Goal: Check status

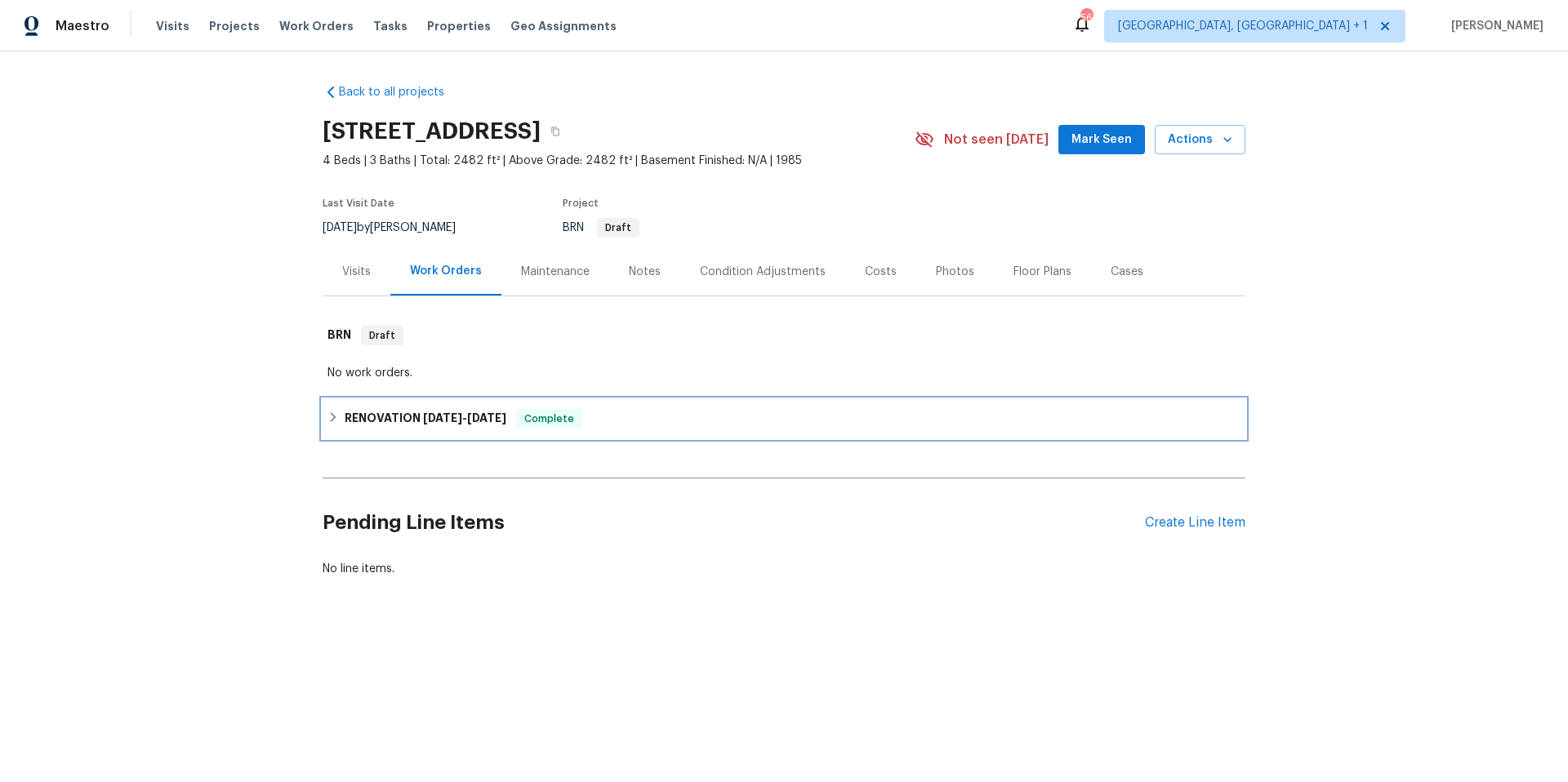
click at [618, 423] on div "RENOVATION [DATE] - [DATE] Complete" at bounding box center [784, 418] width 913 height 19
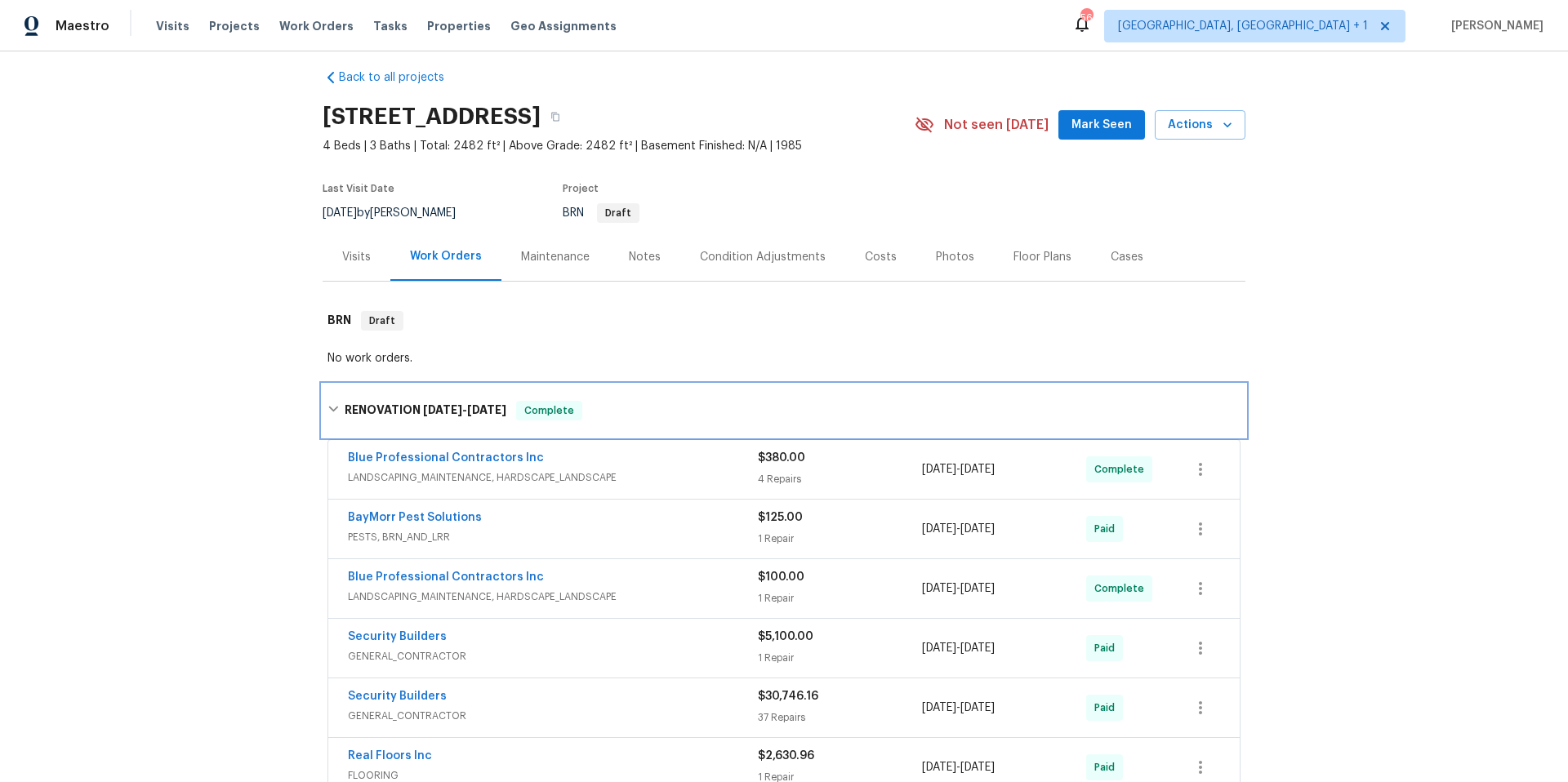
scroll to position [27, 0]
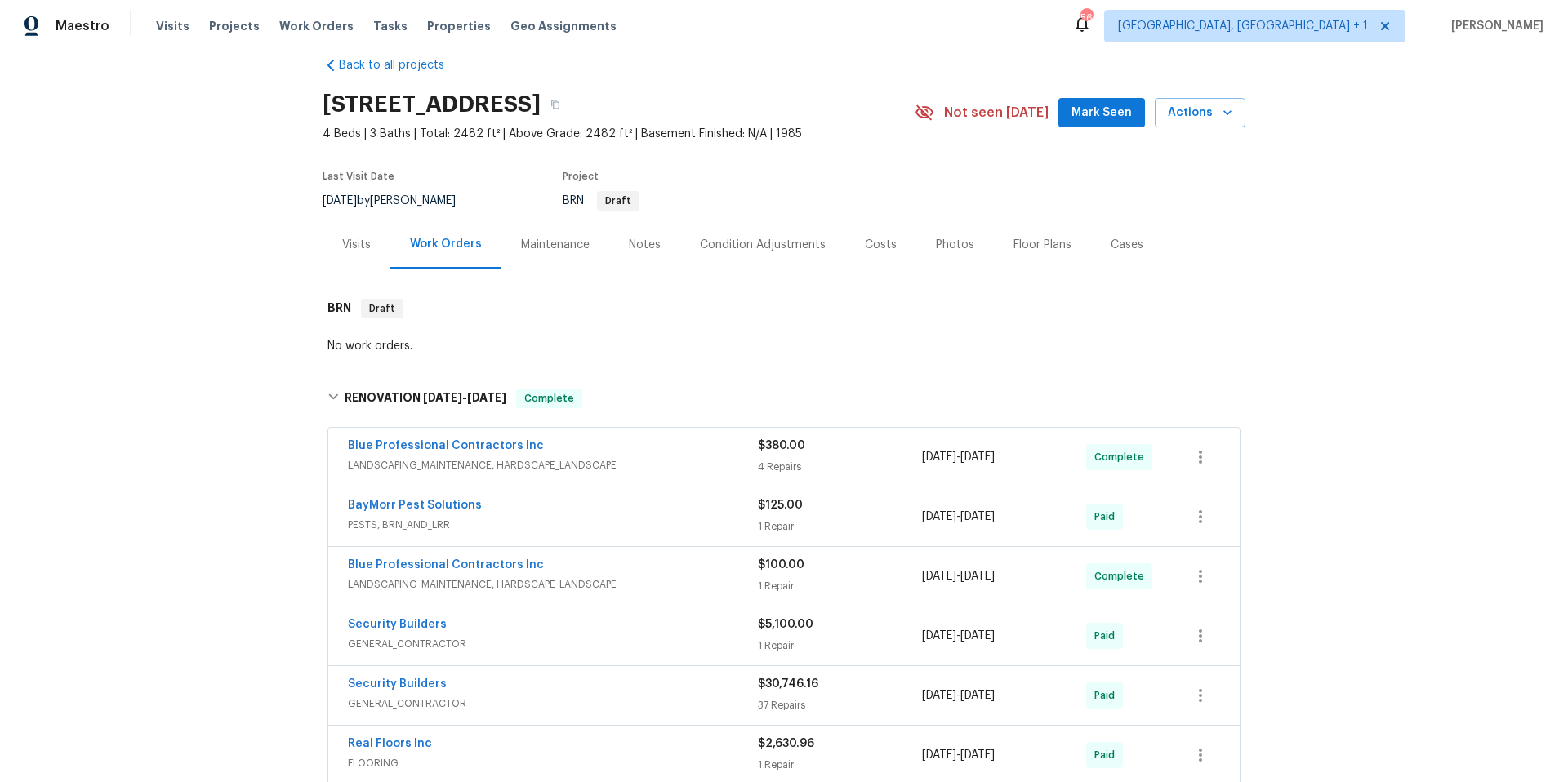
click at [619, 509] on div "BayMorr Pest Solutions" at bounding box center [552, 507] width 410 height 19
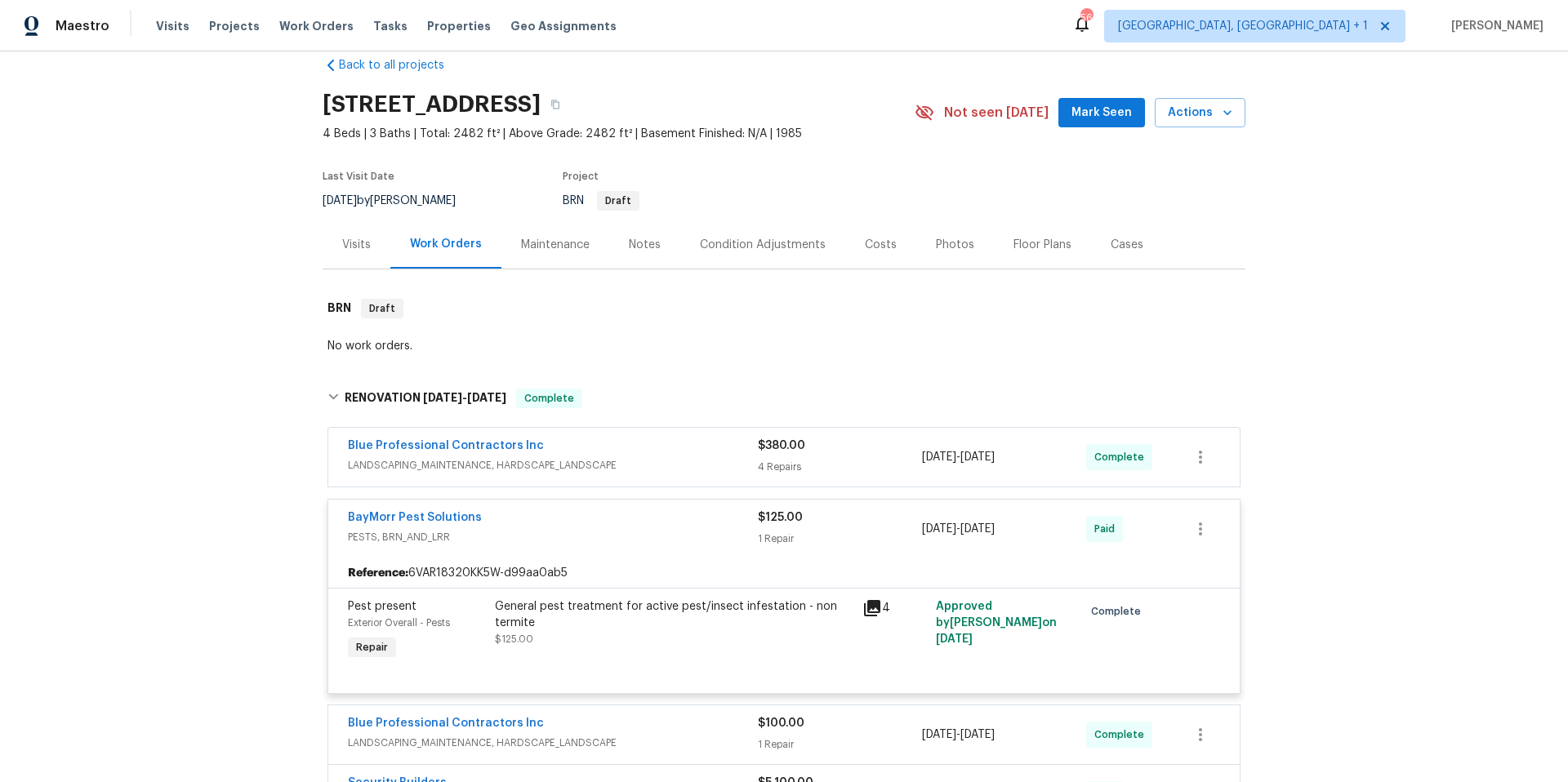
click at [619, 509] on div "BayMorr Pest Solutions" at bounding box center [552, 519] width 410 height 19
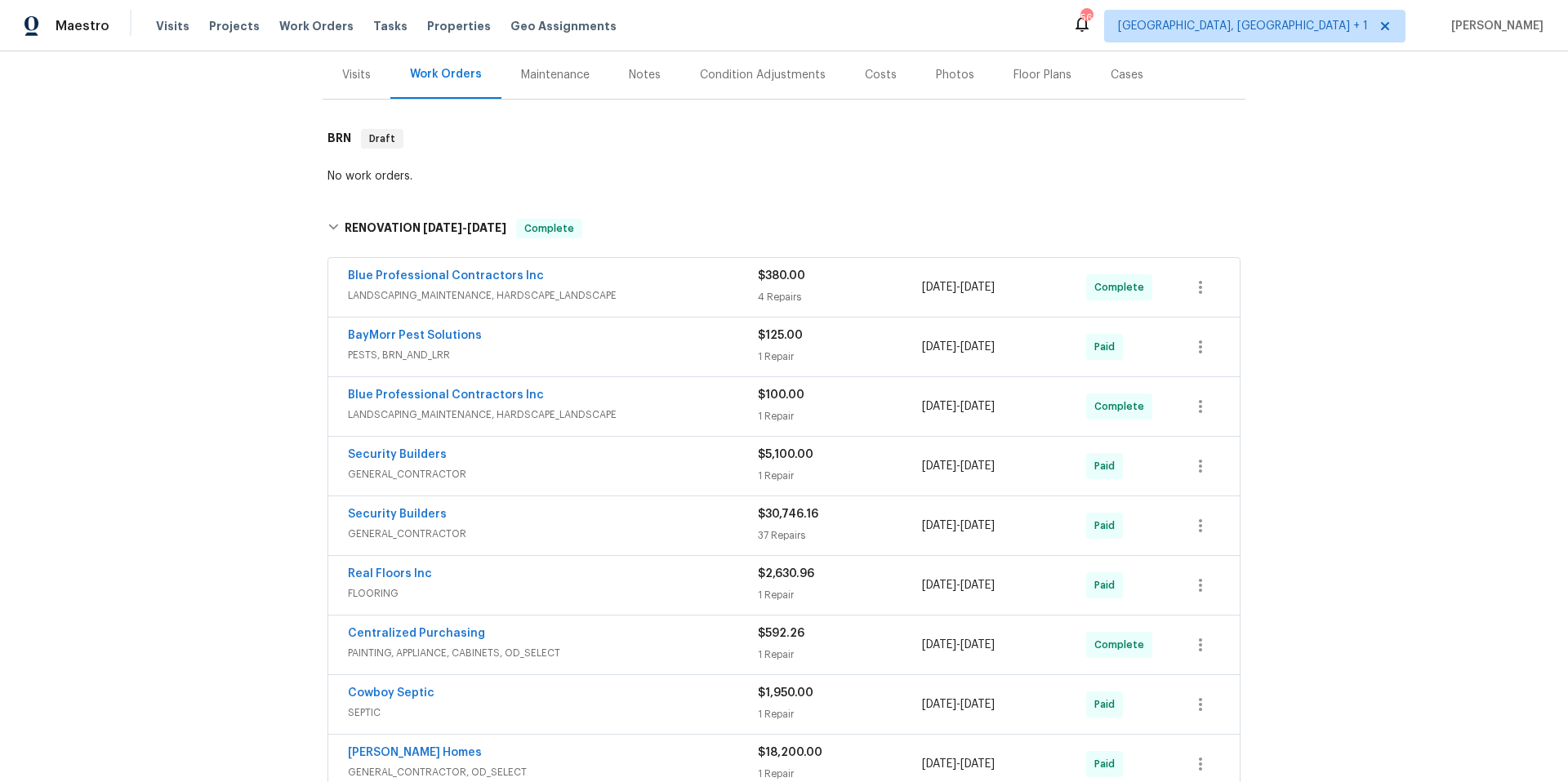
scroll to position [208, 0]
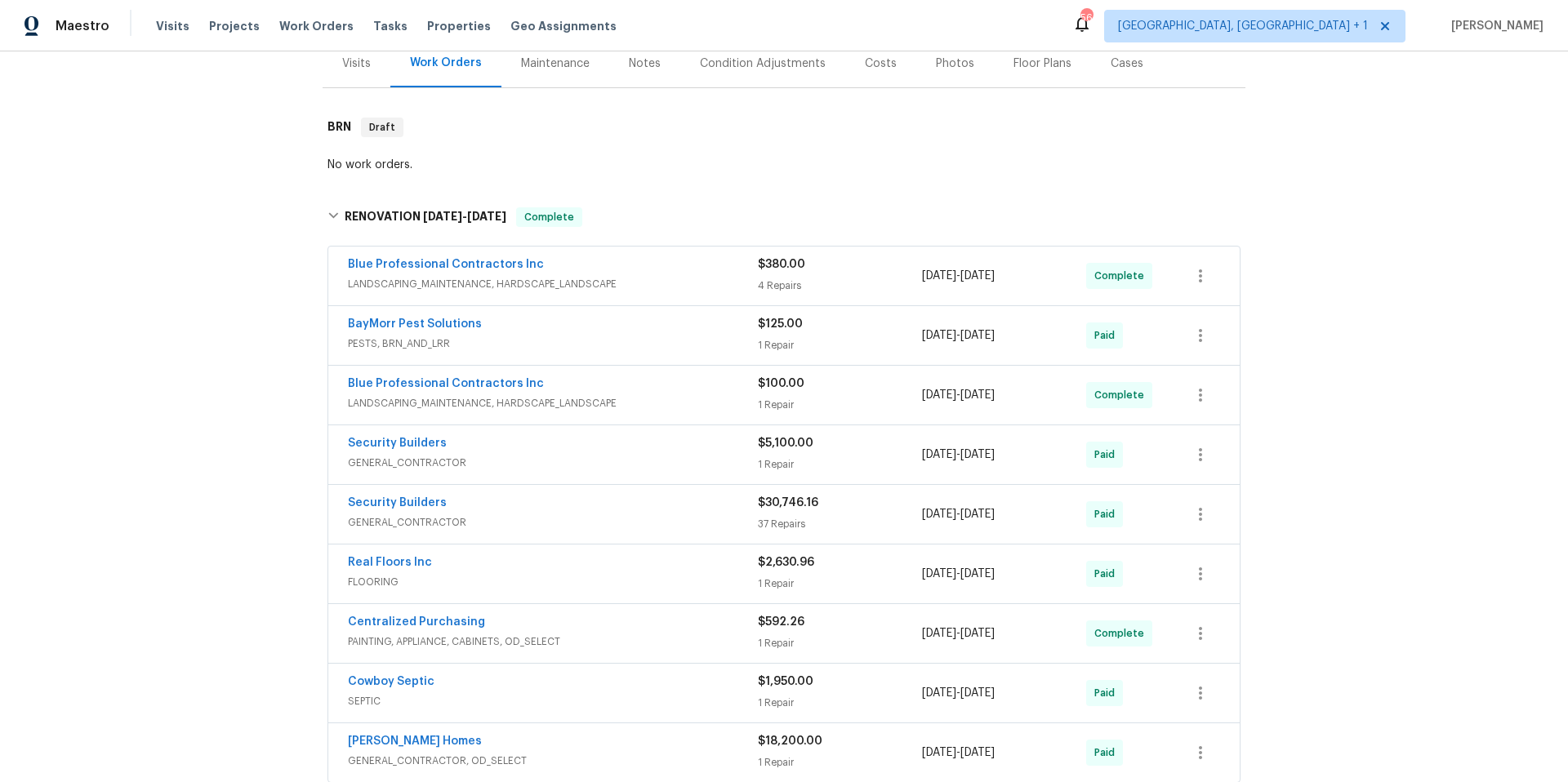
click at [627, 435] on div "Security Builders" at bounding box center [552, 444] width 410 height 19
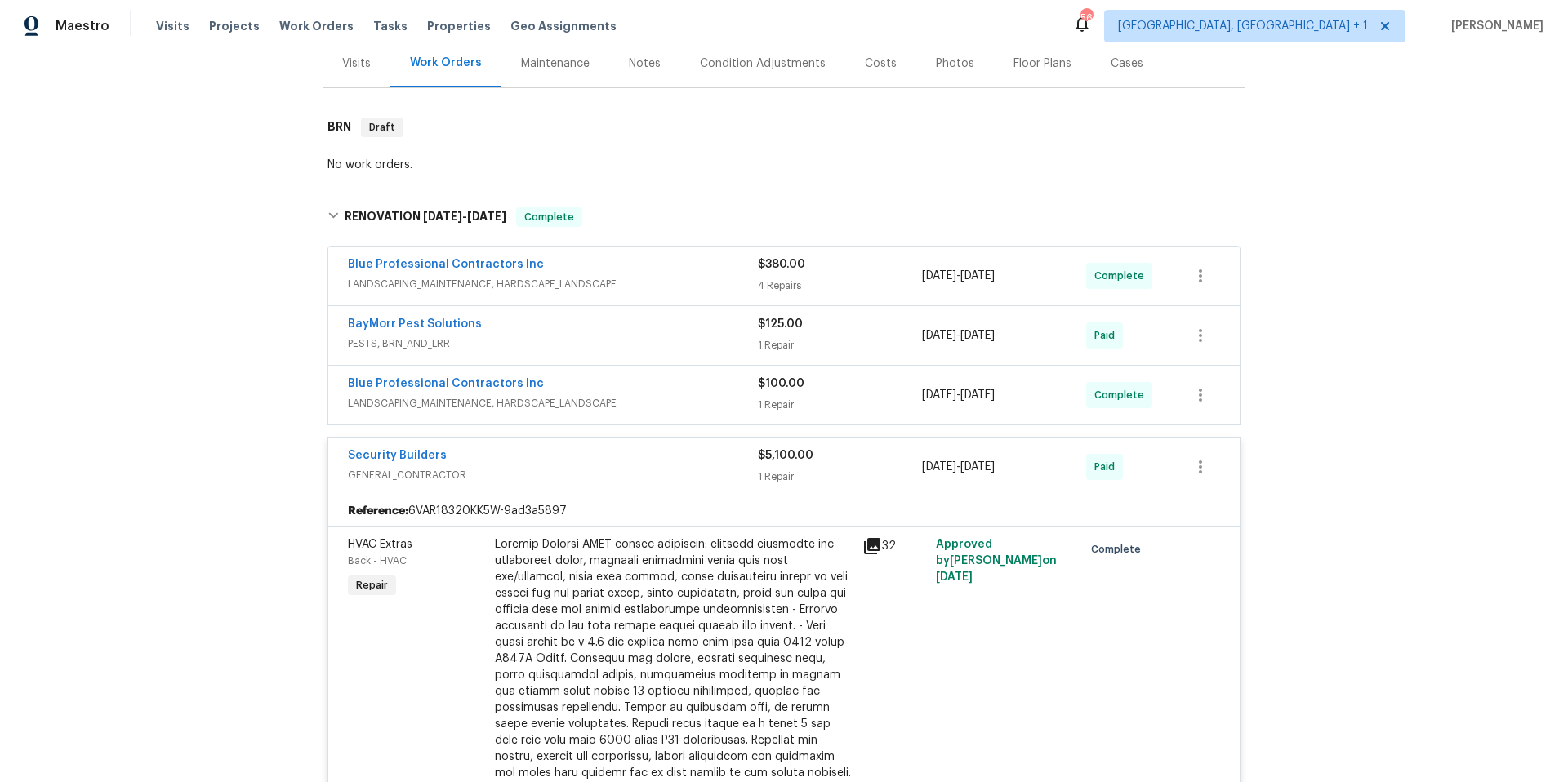
click at [626, 442] on div "Security Builders GENERAL_CONTRACTOR $5,100.00 1 Repair [DATE] - [DATE] Paid" at bounding box center [784, 467] width 912 height 59
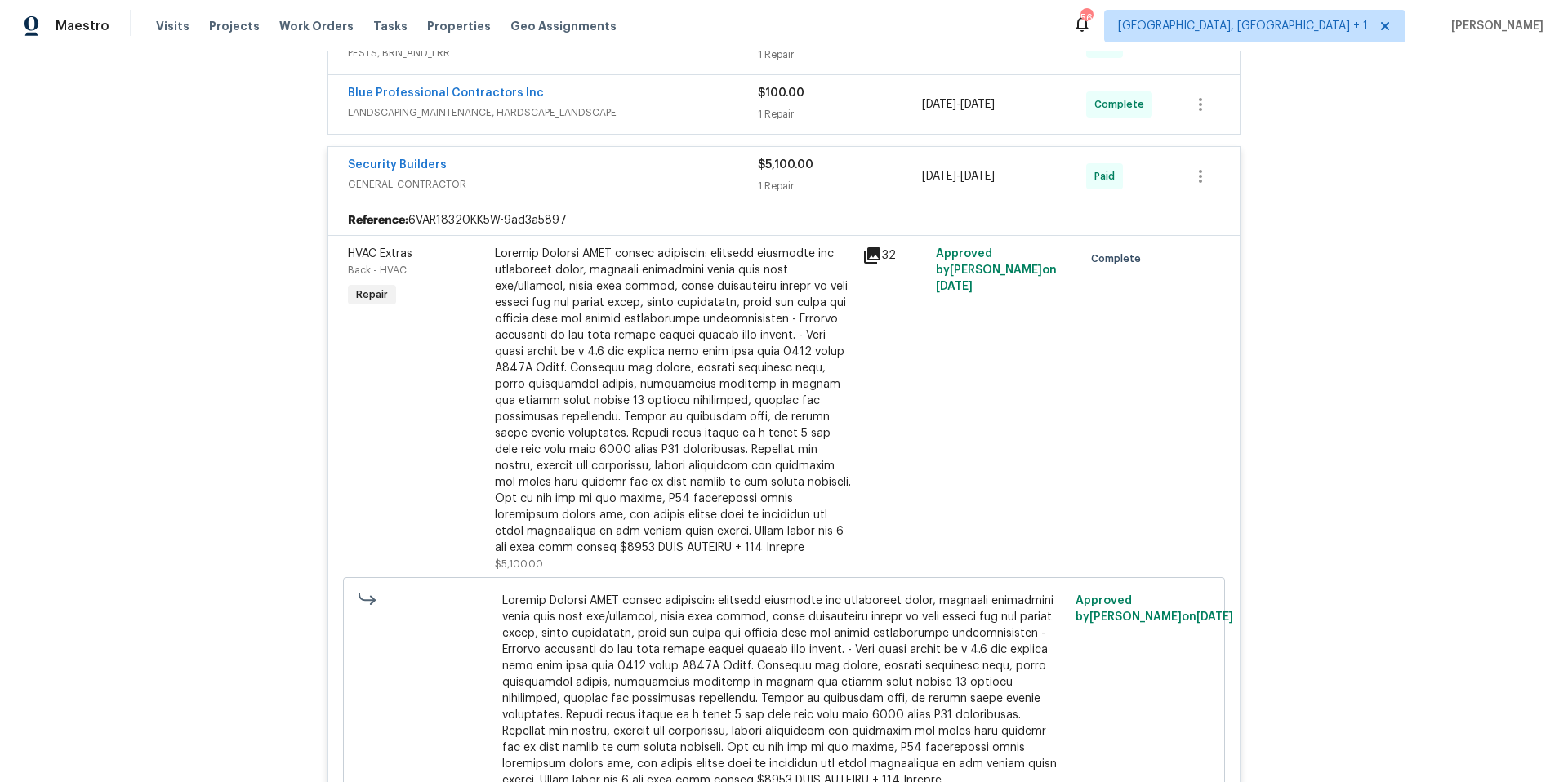
click at [660, 173] on div "Security Builders" at bounding box center [552, 166] width 410 height 19
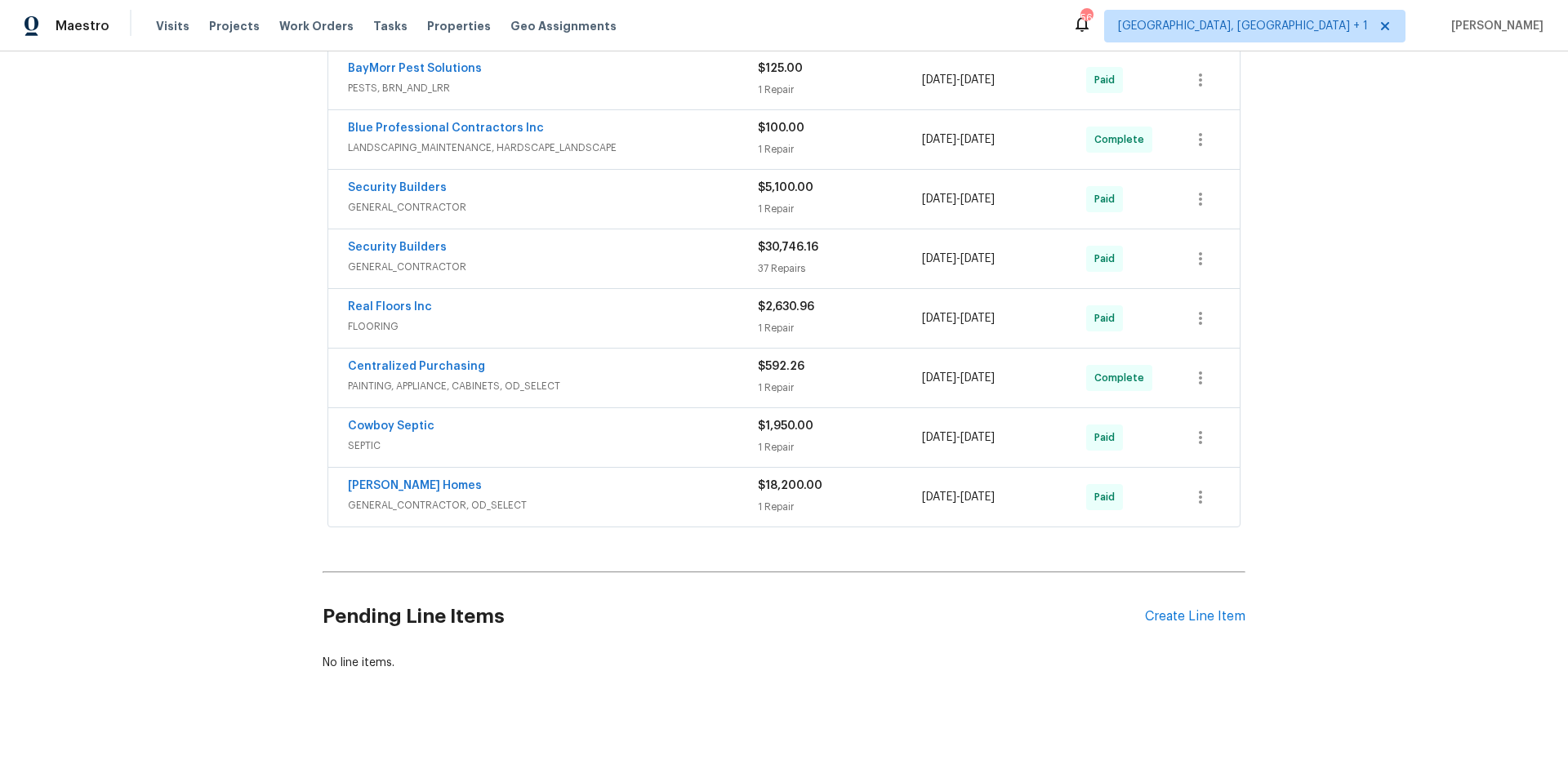
scroll to position [476, 0]
click at [637, 421] on div "Cowboy Septic" at bounding box center [552, 428] width 410 height 19
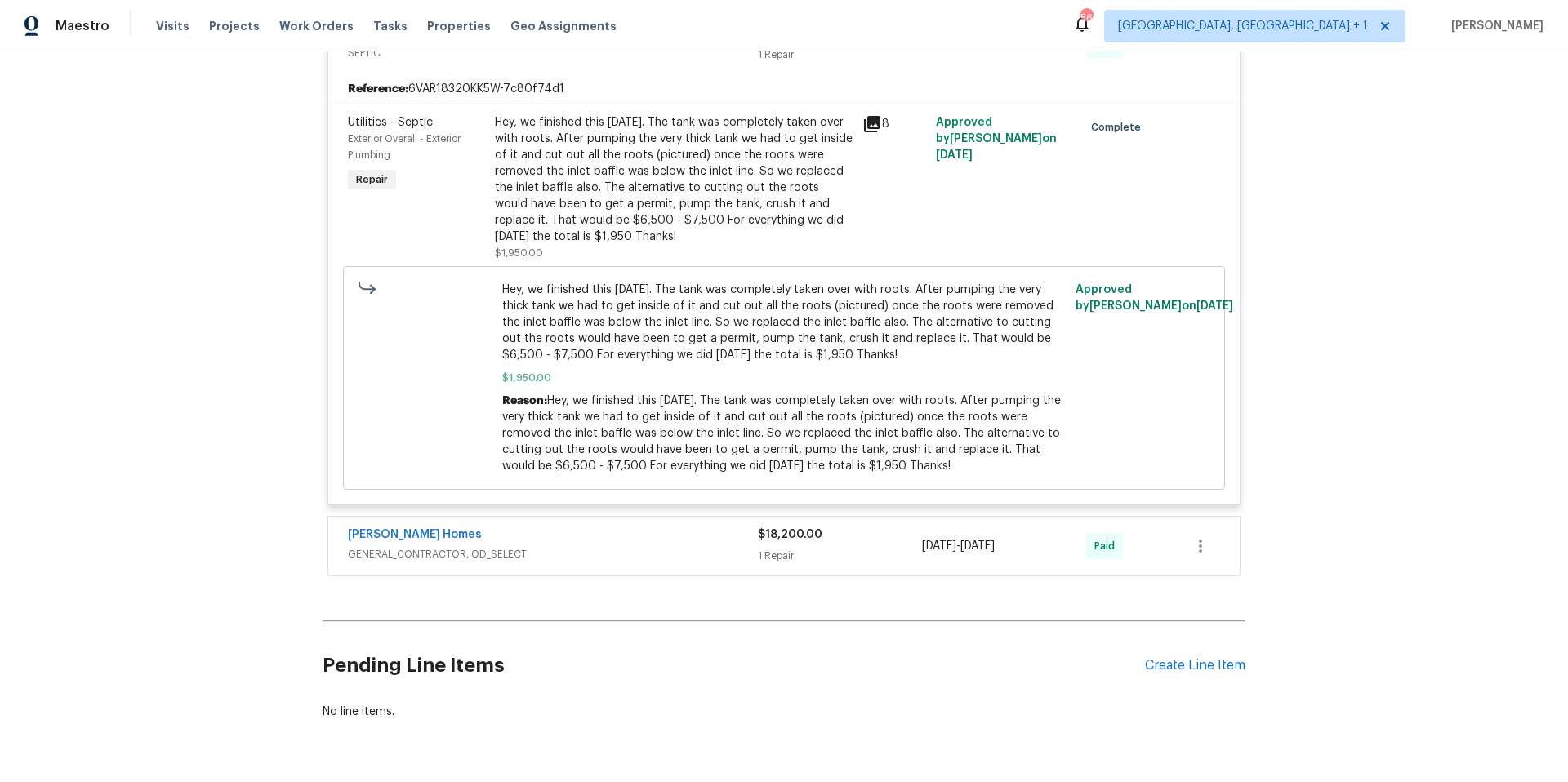
scroll to position [931, 0]
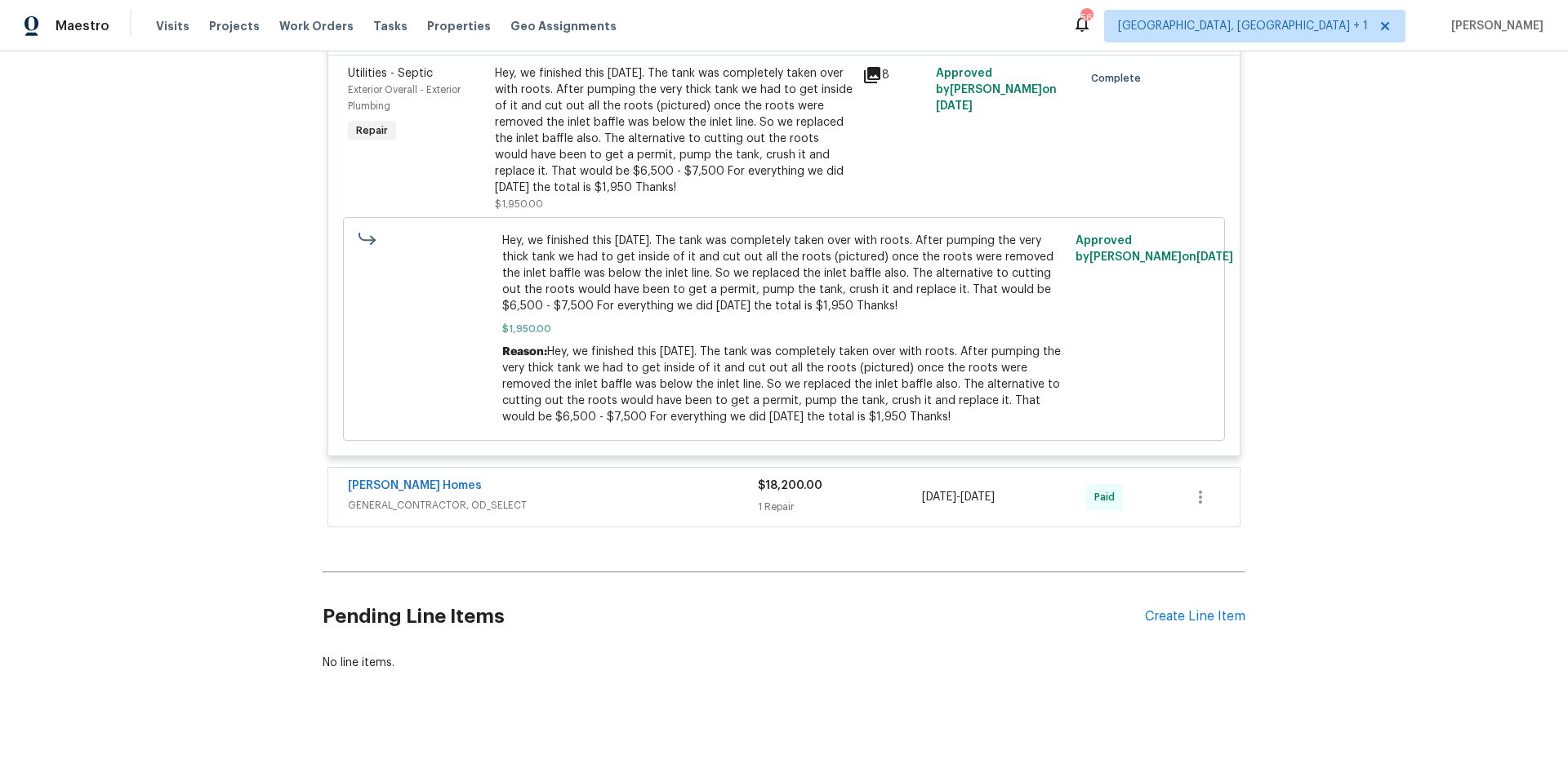
click at [619, 497] on span "GENERAL_CONTRACTOR, OD_SELECT" at bounding box center [552, 505] width 410 height 16
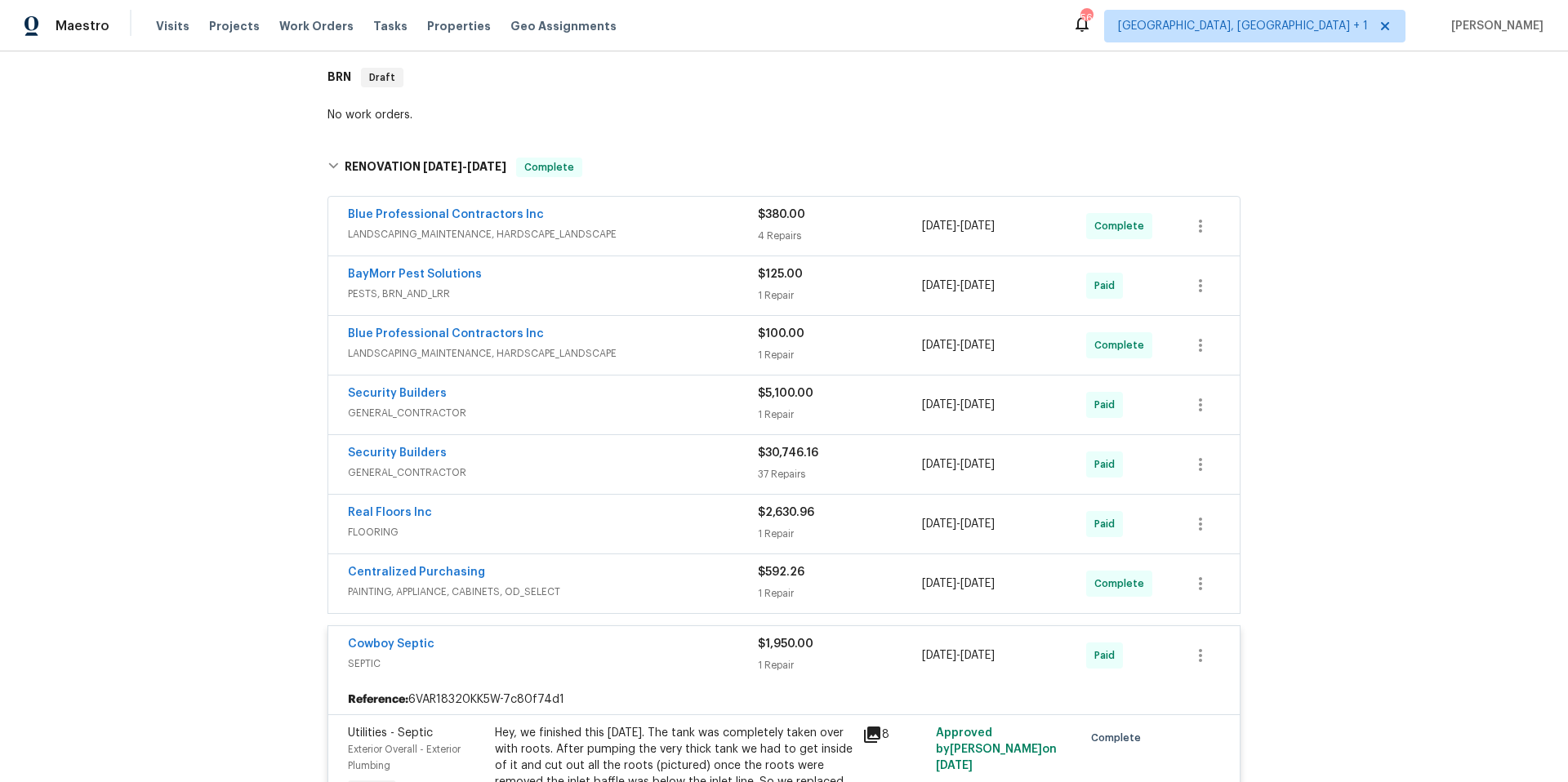
scroll to position [66, 0]
